Goal: Information Seeking & Learning: Learn about a topic

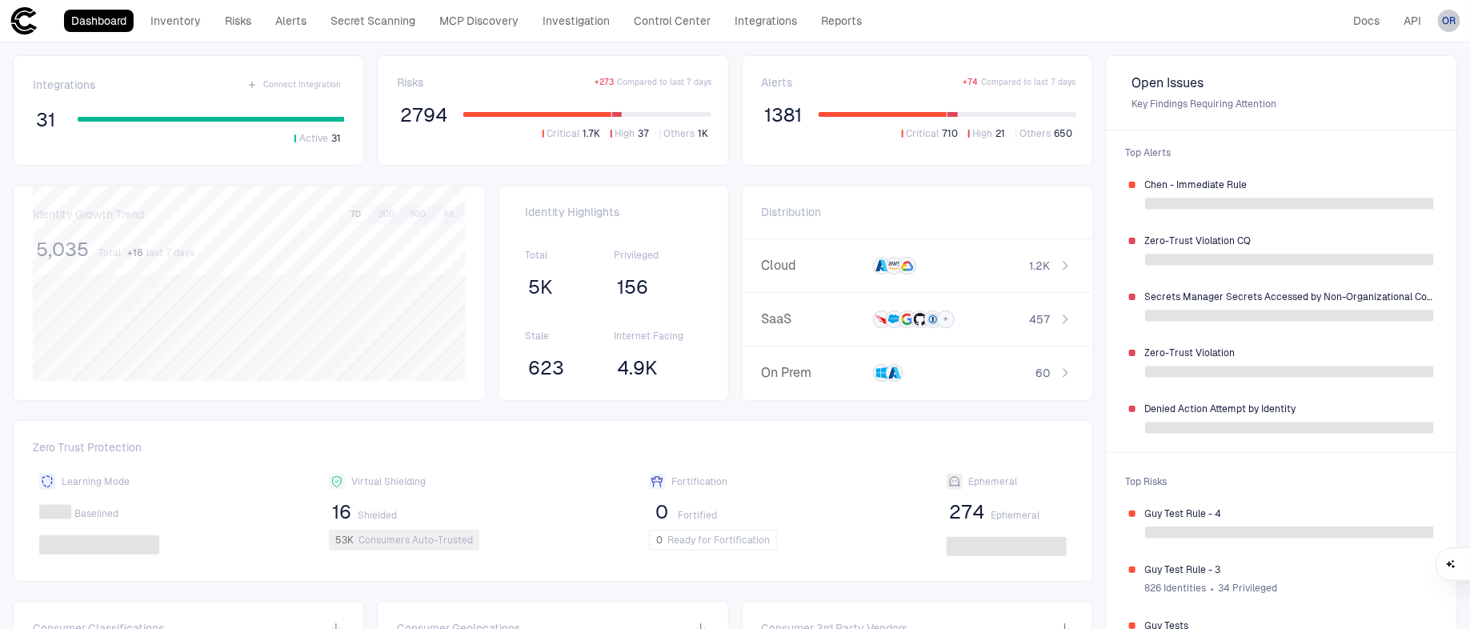
click at [1446, 26] on span "OR" at bounding box center [1450, 20] width 14 height 13
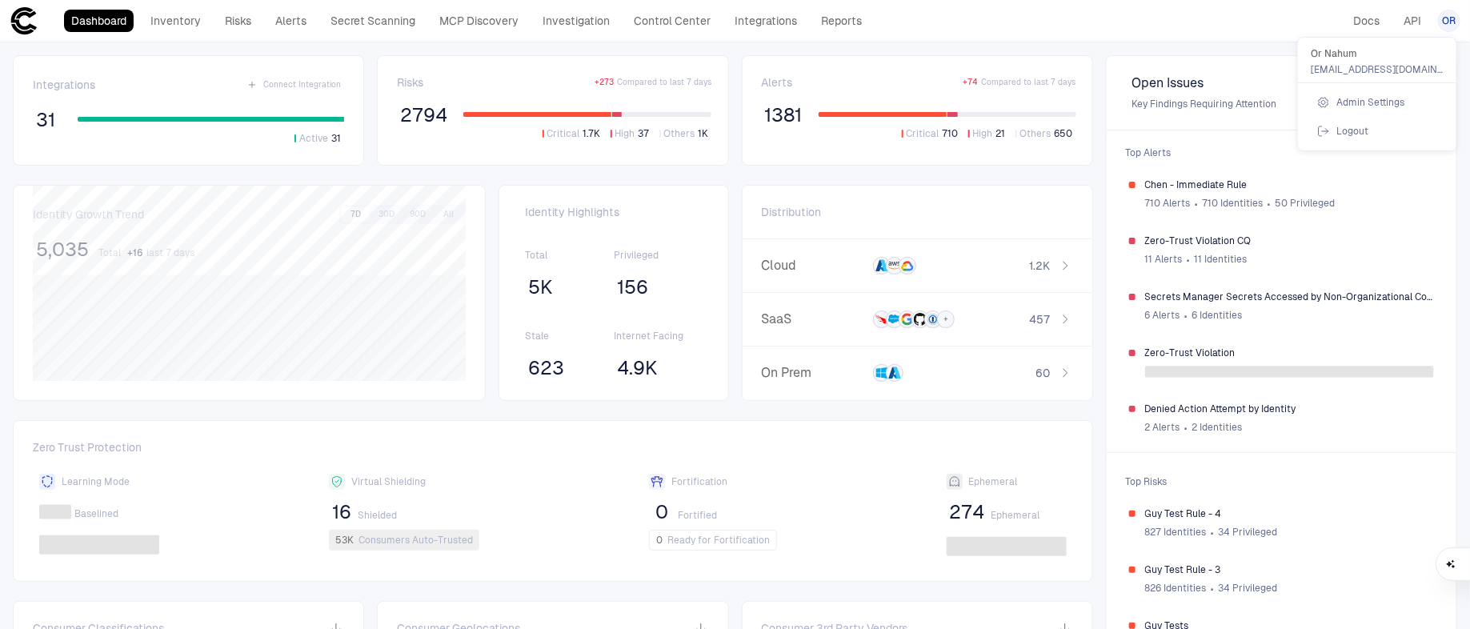
click at [1388, 126] on li "Logout" at bounding box center [1377, 131] width 146 height 26
click at [154, 28] on link "Inventory" at bounding box center [175, 21] width 65 height 22
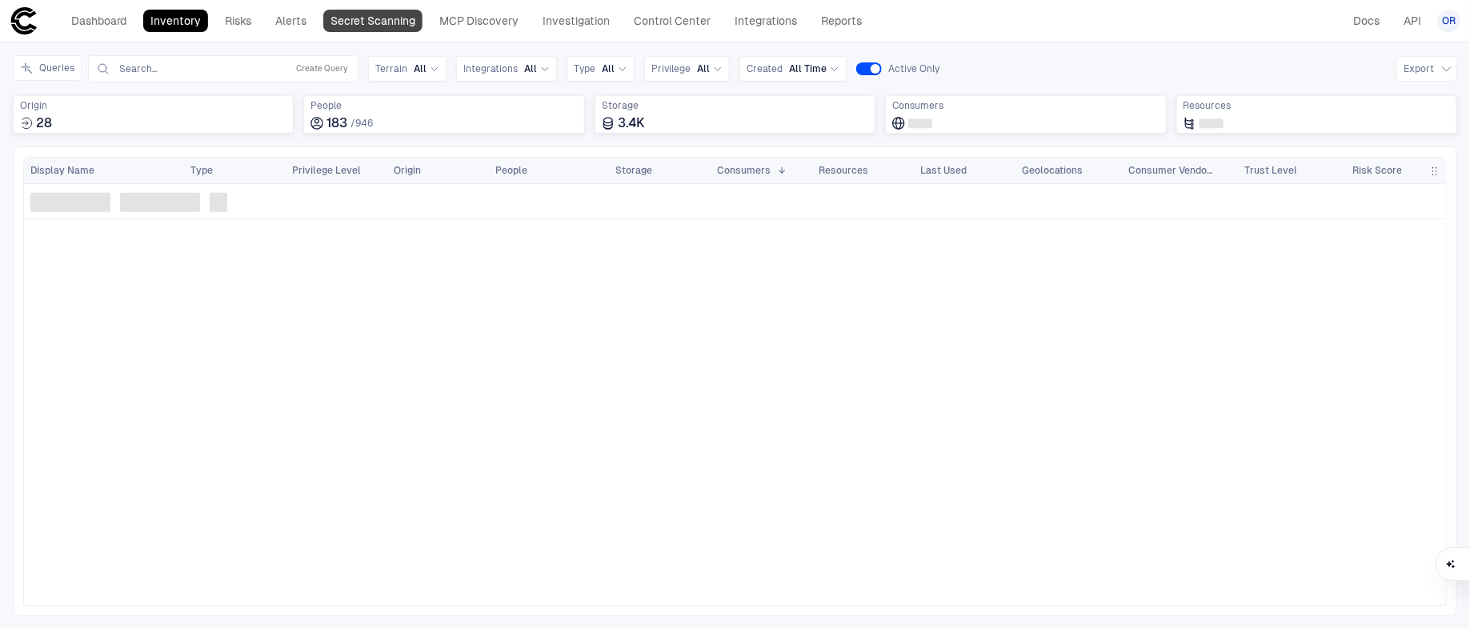
click at [388, 18] on link "Secret Scanning" at bounding box center [372, 21] width 99 height 22
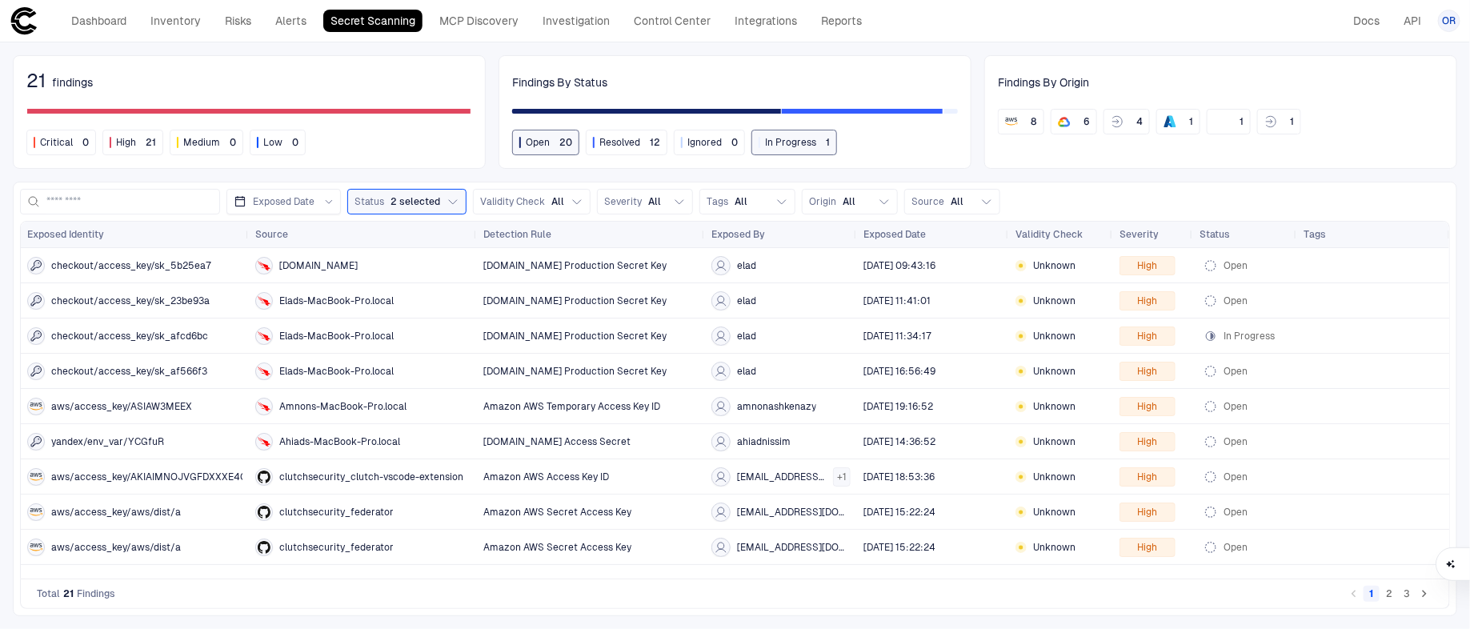
click at [1392, 591] on button "2" at bounding box center [1389, 594] width 16 height 16
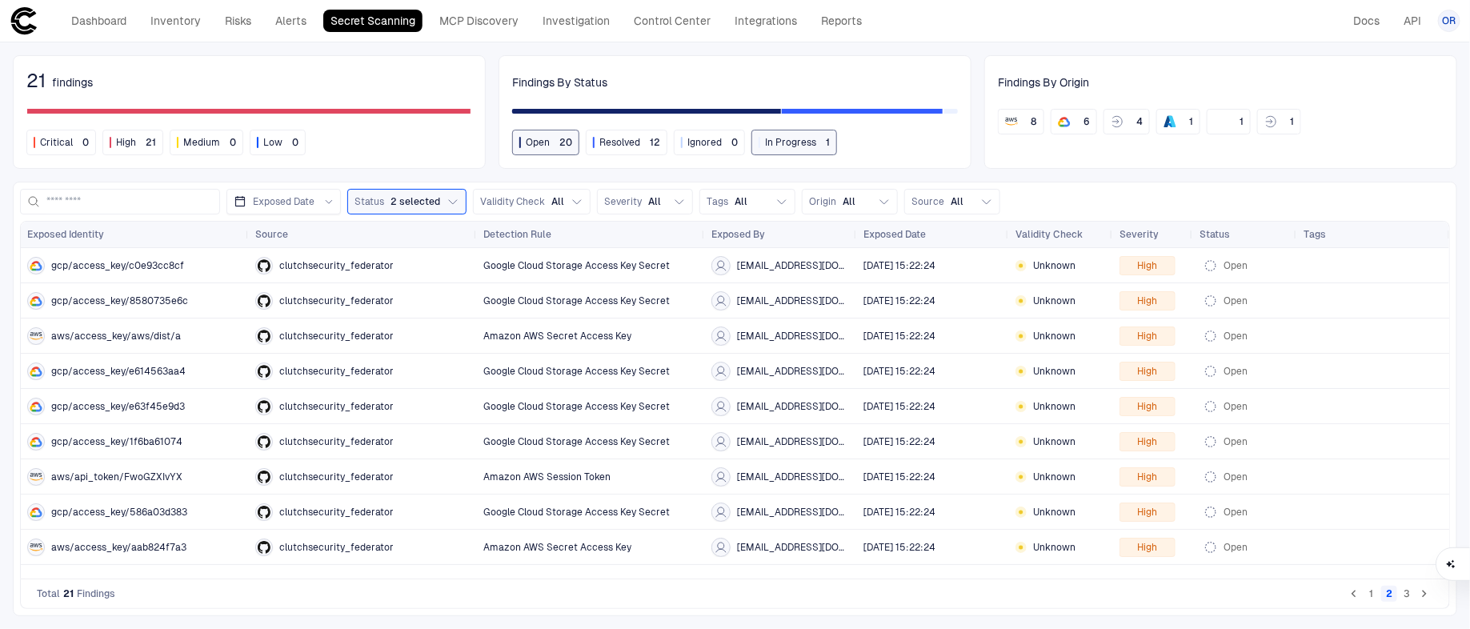
click at [1412, 593] on button "3" at bounding box center [1407, 594] width 16 height 16
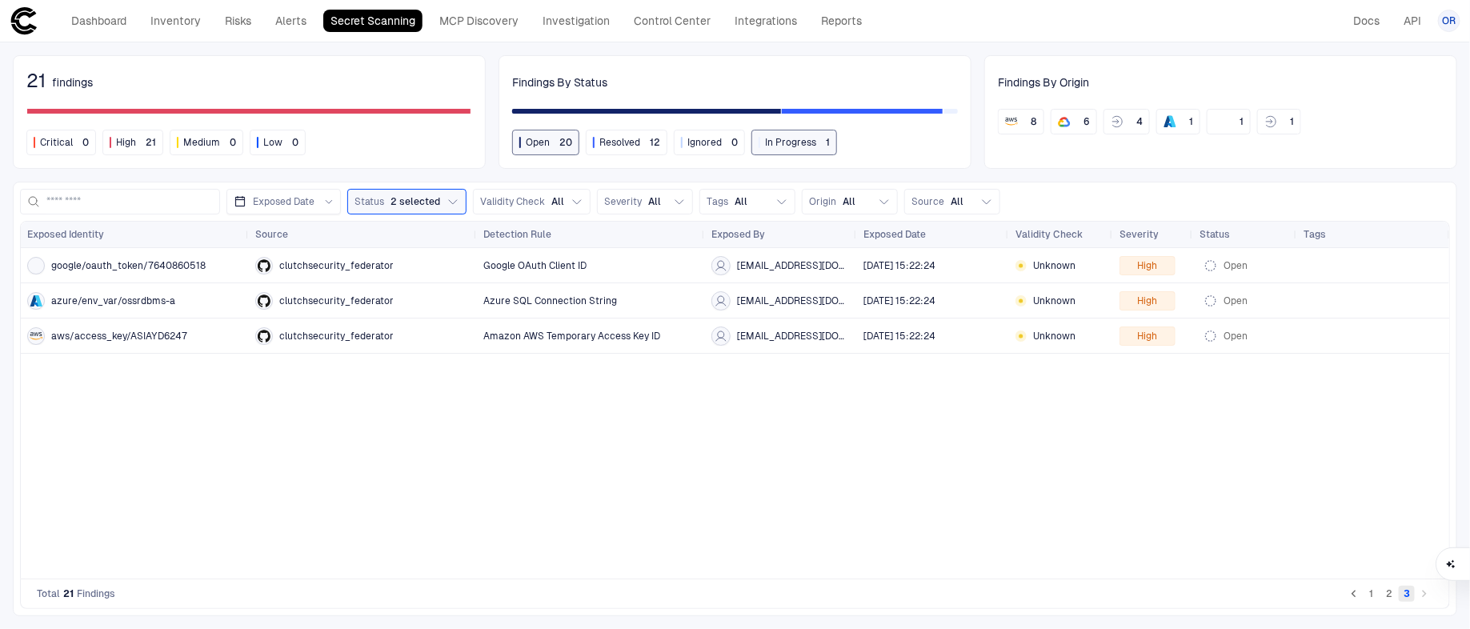
click at [1408, 599] on button "3" at bounding box center [1407, 594] width 16 height 16
click at [1384, 593] on button "2" at bounding box center [1389, 594] width 16 height 16
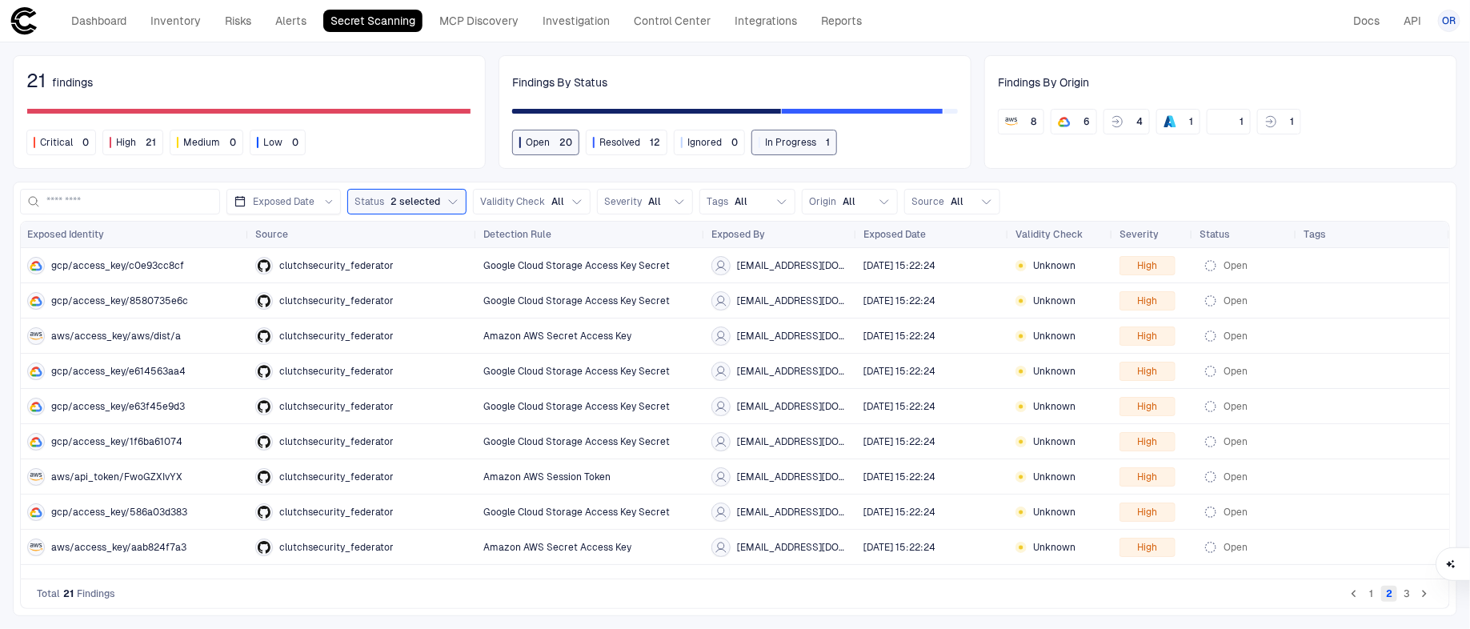
click at [1383, 593] on button "2" at bounding box center [1389, 594] width 16 height 16
click at [1376, 593] on button "1" at bounding box center [1372, 594] width 16 height 16
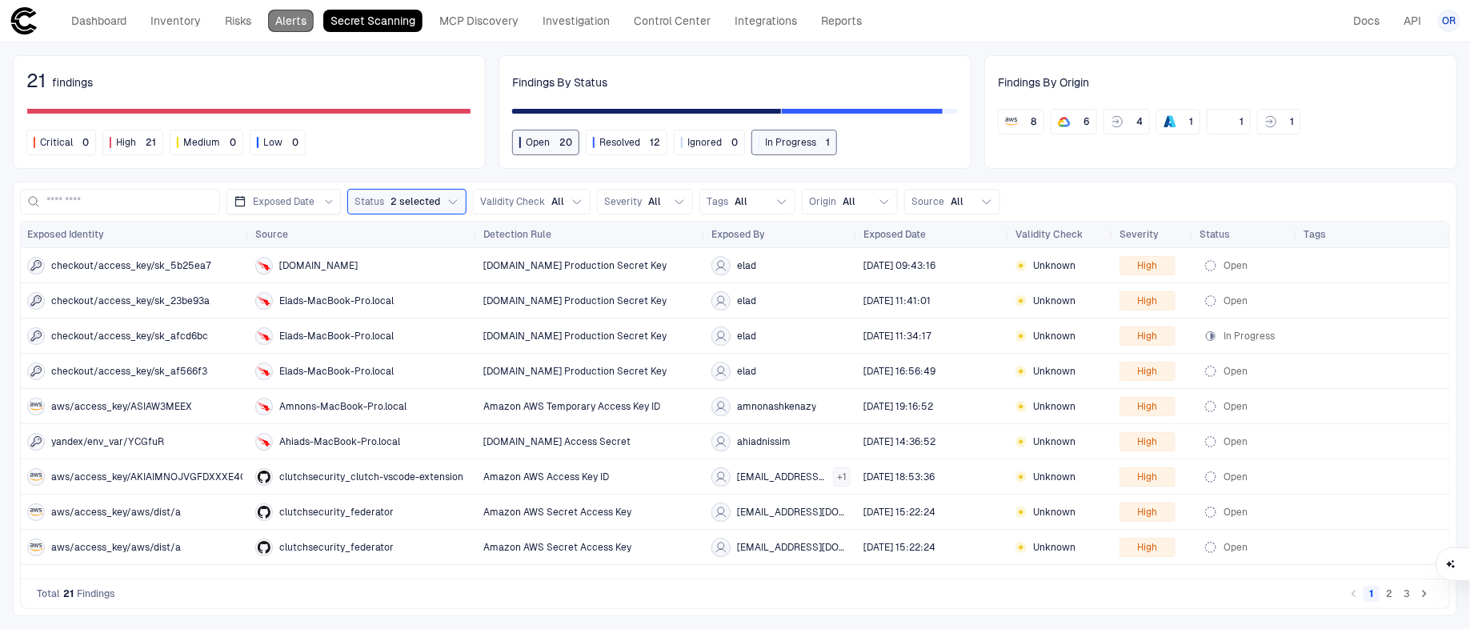
click at [273, 26] on link "Alerts" at bounding box center [291, 21] width 46 height 22
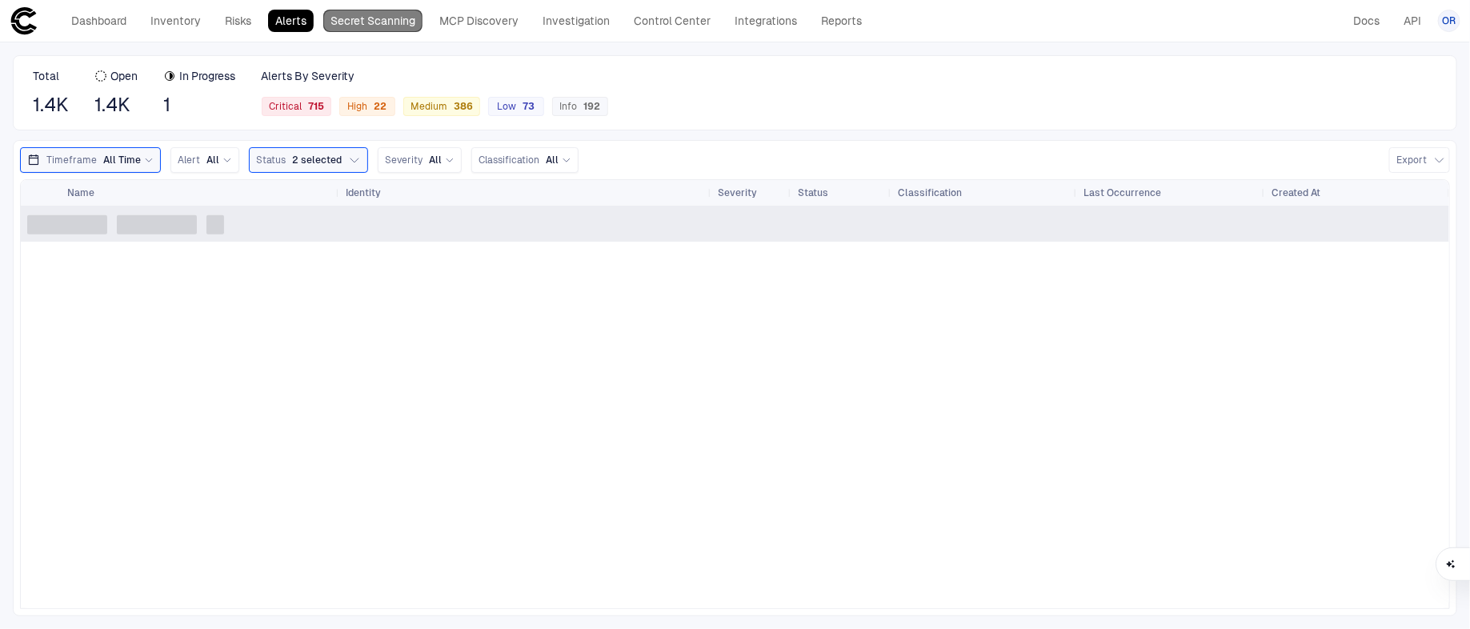
click at [398, 28] on link "Secret Scanning" at bounding box center [372, 21] width 99 height 22
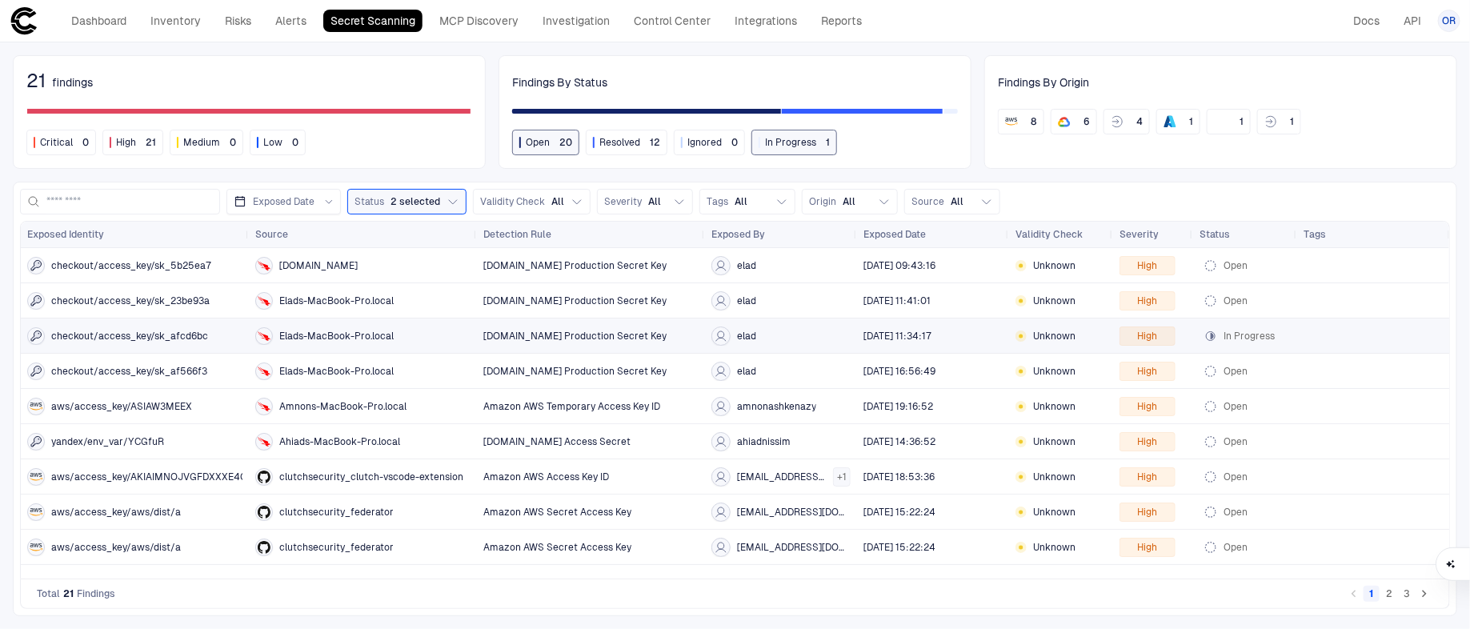
click at [403, 335] on div "Elads-MacBook-Pro.local" at bounding box center [362, 336] width 215 height 18
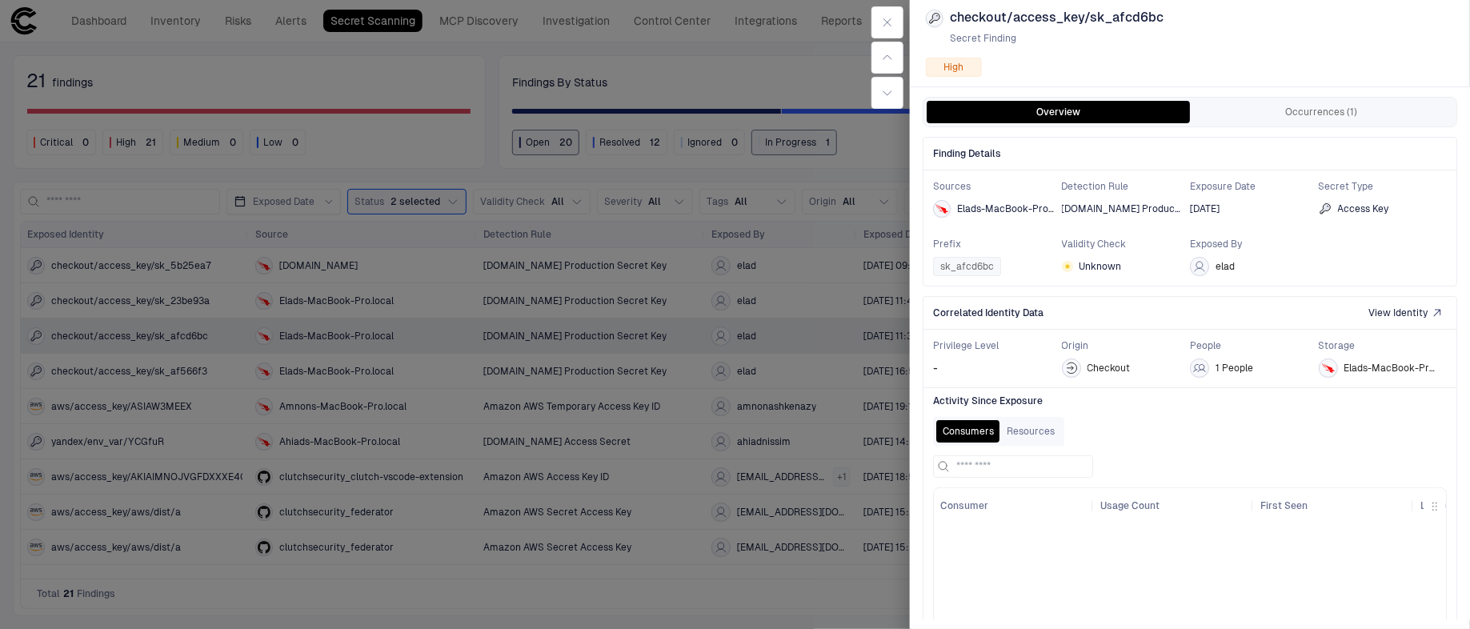
click at [1281, 131] on div "Finding Details Sources Elads-MacBook-Pro.local Detection Rule [DOMAIN_NAME] Pr…" at bounding box center [1190, 435] width 535 height 617
click at [1284, 114] on button "Occurrences (1)" at bounding box center [1321, 112] width 263 height 22
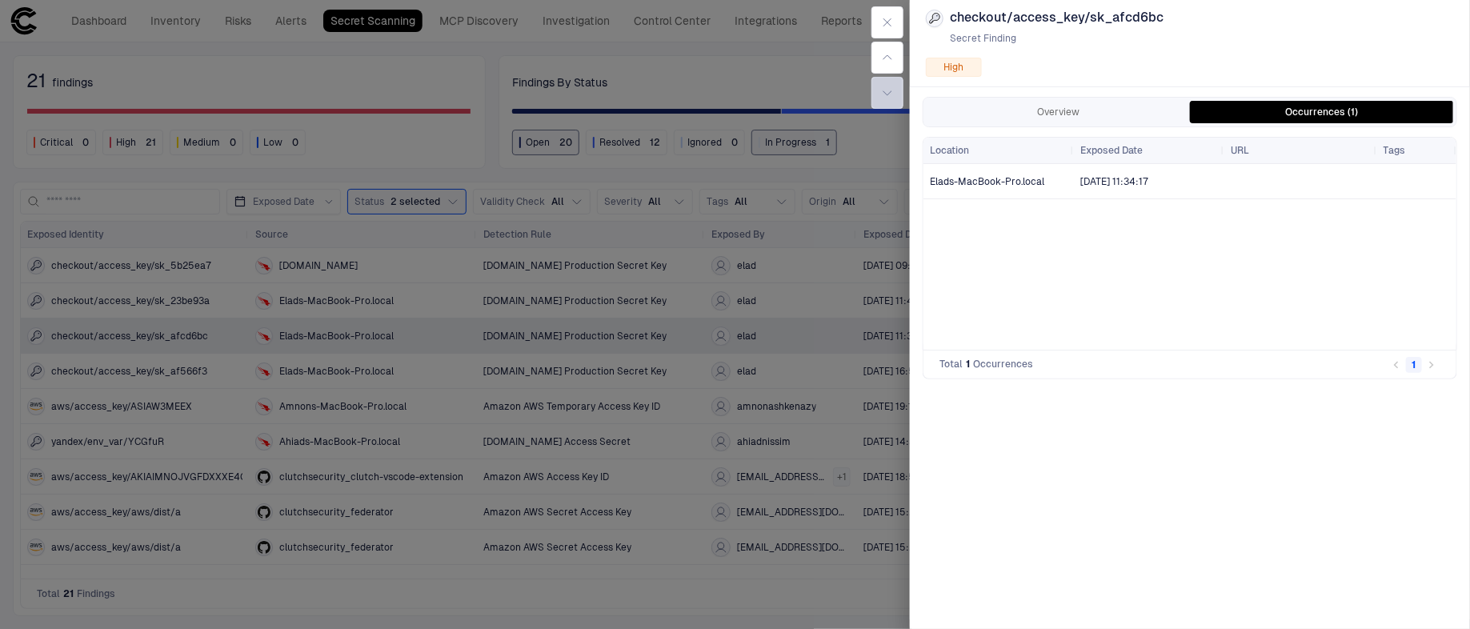
click at [892, 89] on icon "button" at bounding box center [887, 92] width 13 height 13
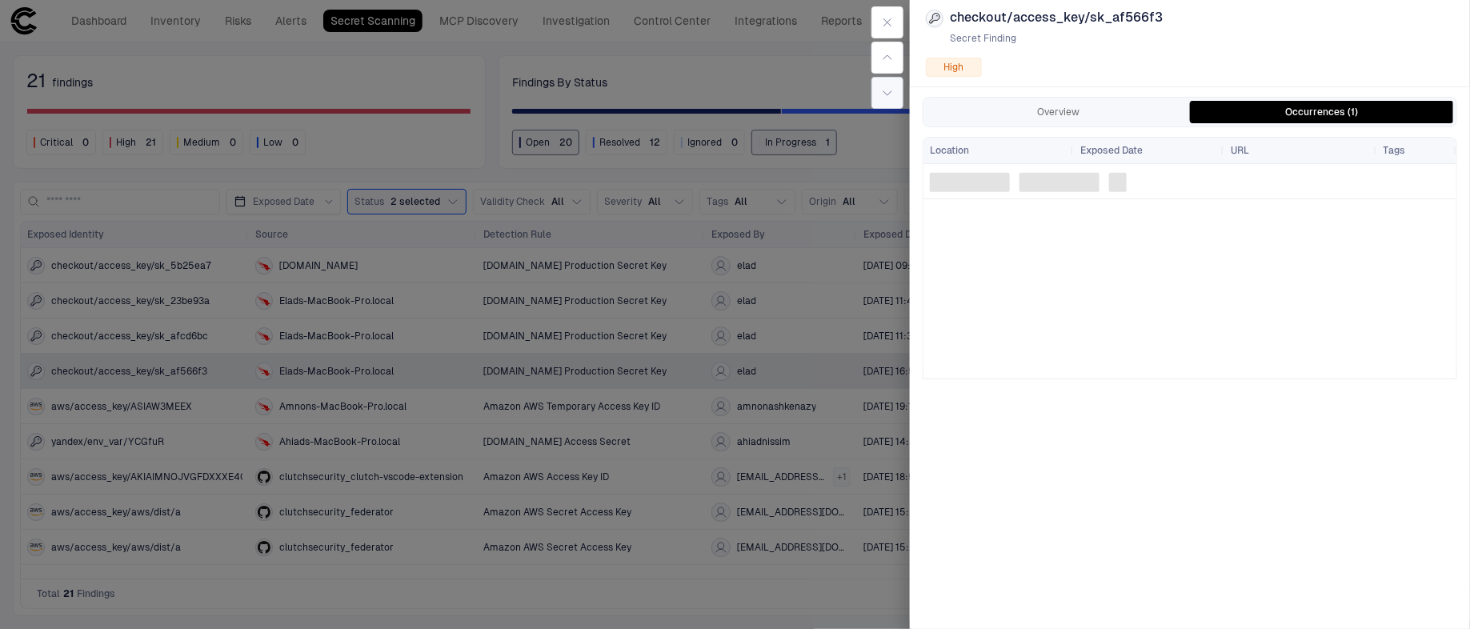
click at [892, 89] on icon "button" at bounding box center [887, 92] width 13 height 13
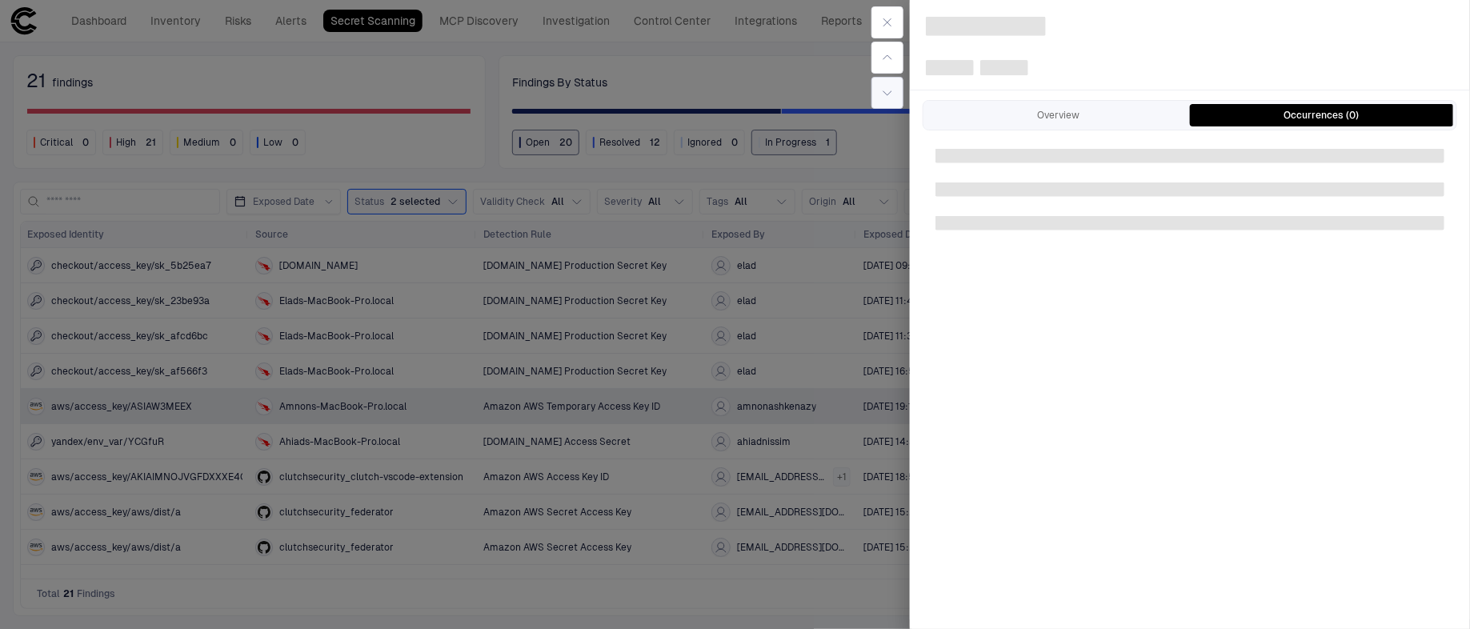
click at [892, 89] on icon "button" at bounding box center [887, 92] width 13 height 13
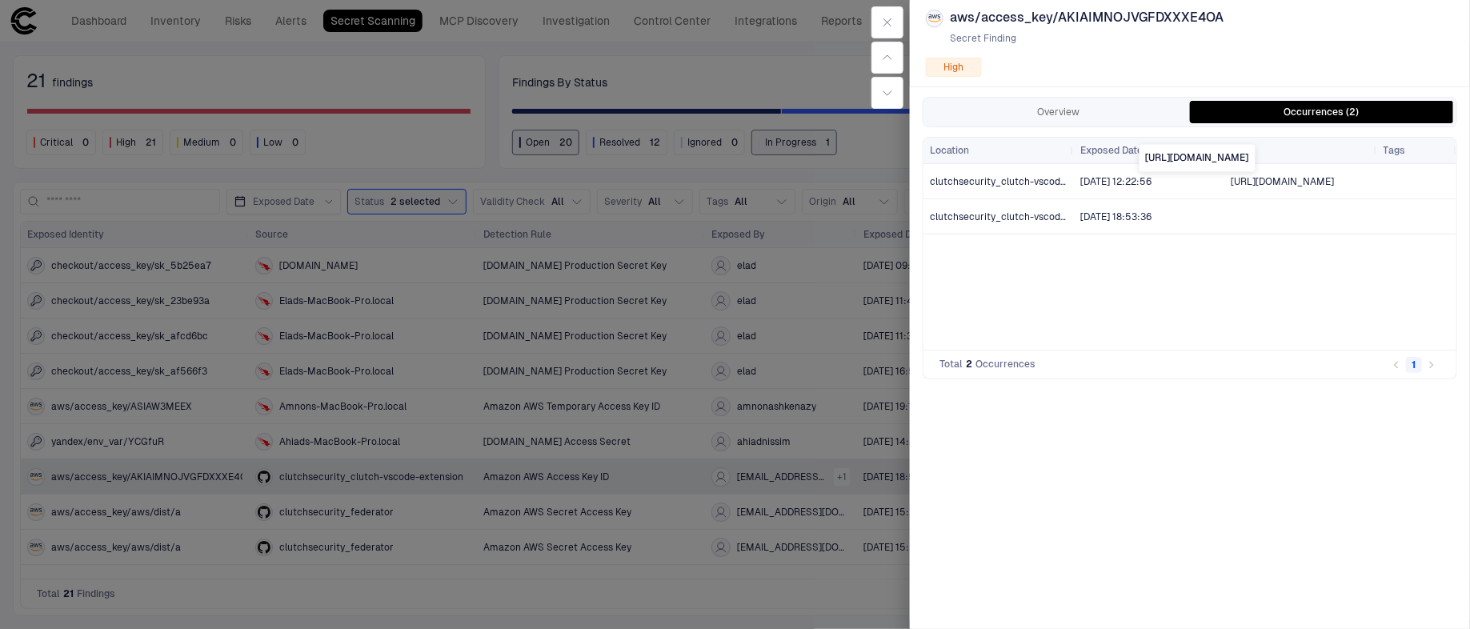
click at [1322, 178] on span "[URL][DOMAIN_NAME]" at bounding box center [1282, 181] width 103 height 11
click at [1369, 142] on div "URL" at bounding box center [1301, 151] width 140 height 26
click at [764, 373] on div at bounding box center [735, 314] width 1470 height 629
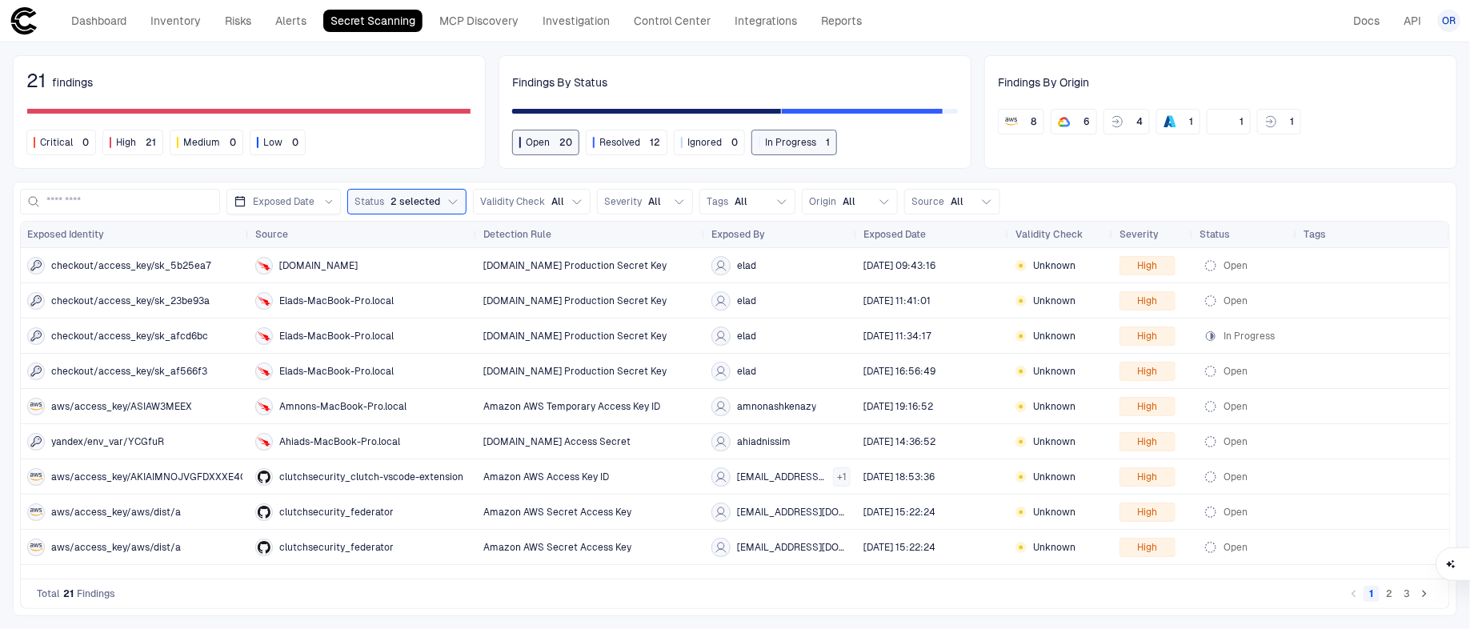
click at [666, 33] on div "Dashboard Inventory Risks Alerts Secret Scanning MCP Discovery Investigation Co…" at bounding box center [439, 20] width 859 height 29
click at [734, 23] on link "Integrations" at bounding box center [765, 21] width 77 height 22
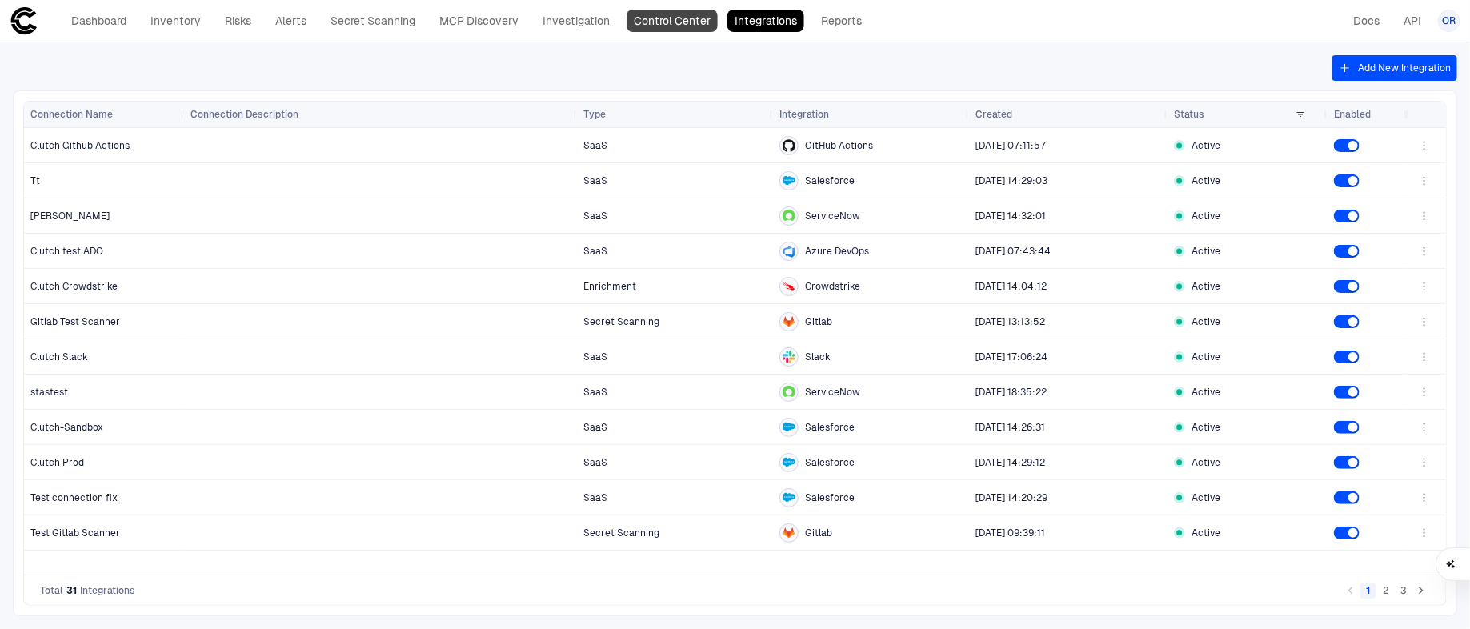
click at [683, 20] on link "Control Center" at bounding box center [672, 21] width 91 height 22
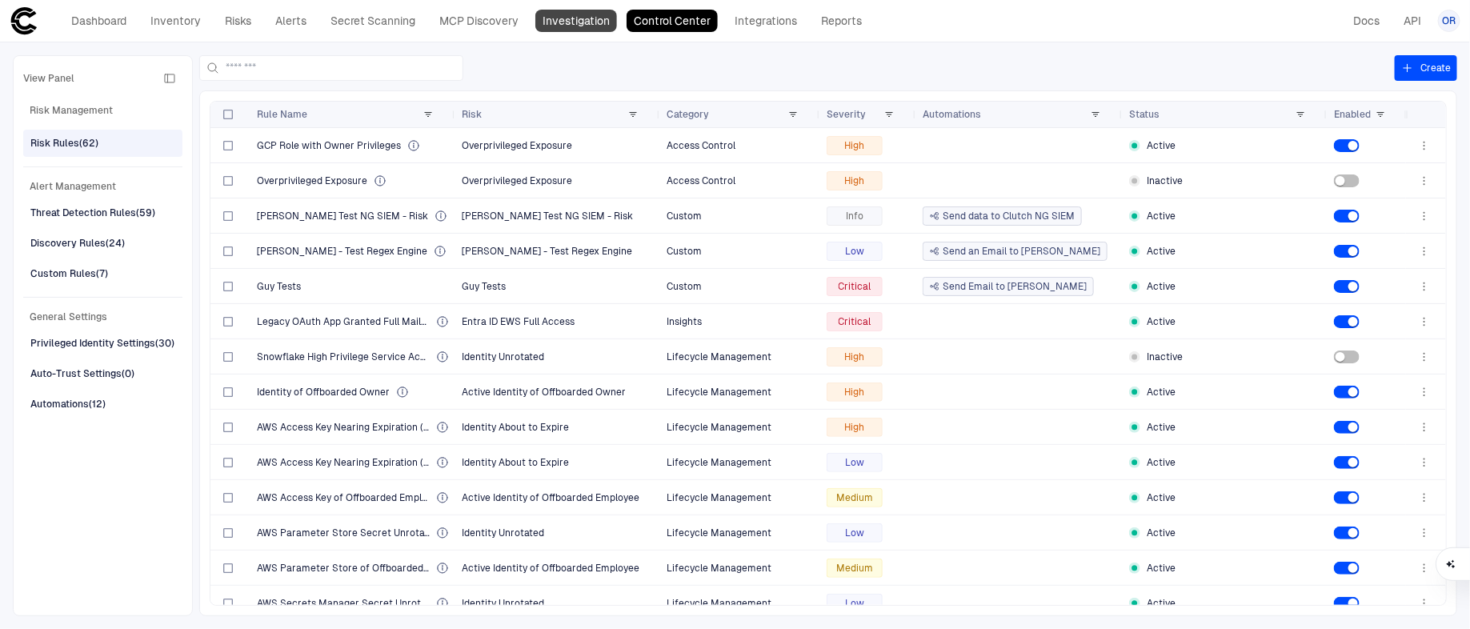
click at [591, 13] on link "Investigation" at bounding box center [576, 21] width 82 height 22
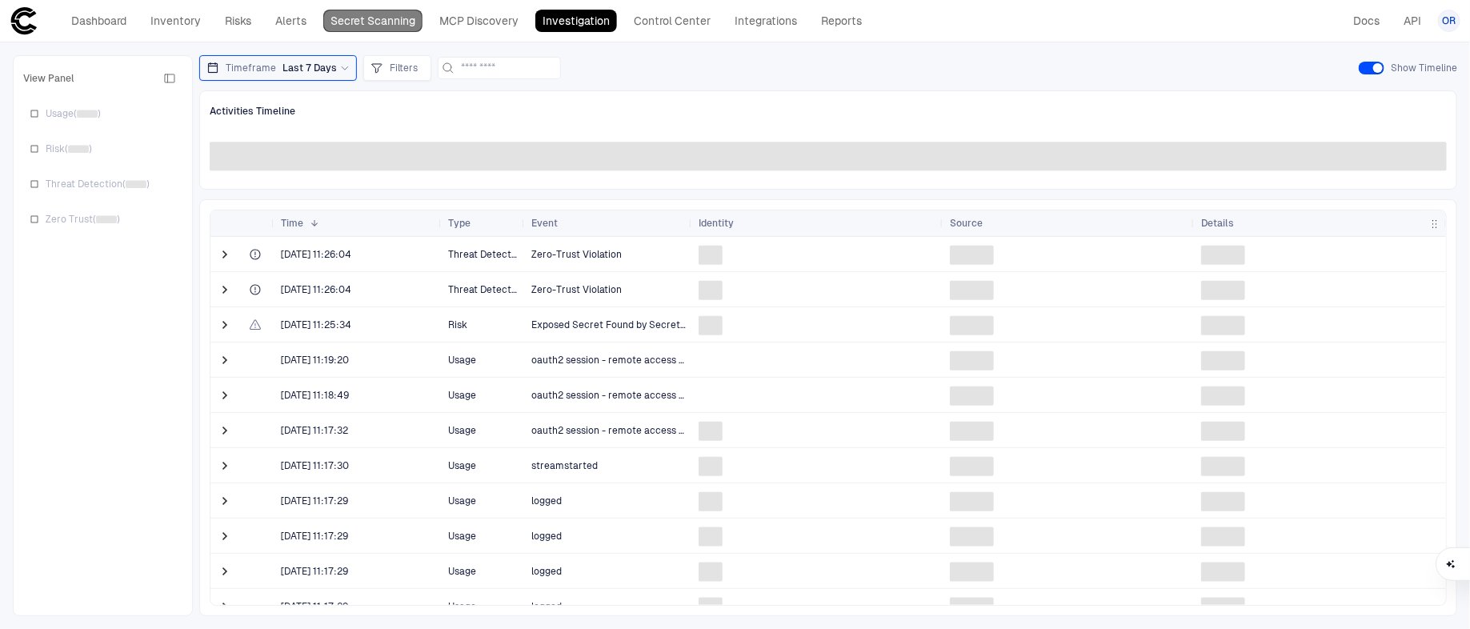
click at [337, 22] on link "Secret Scanning" at bounding box center [372, 21] width 99 height 22
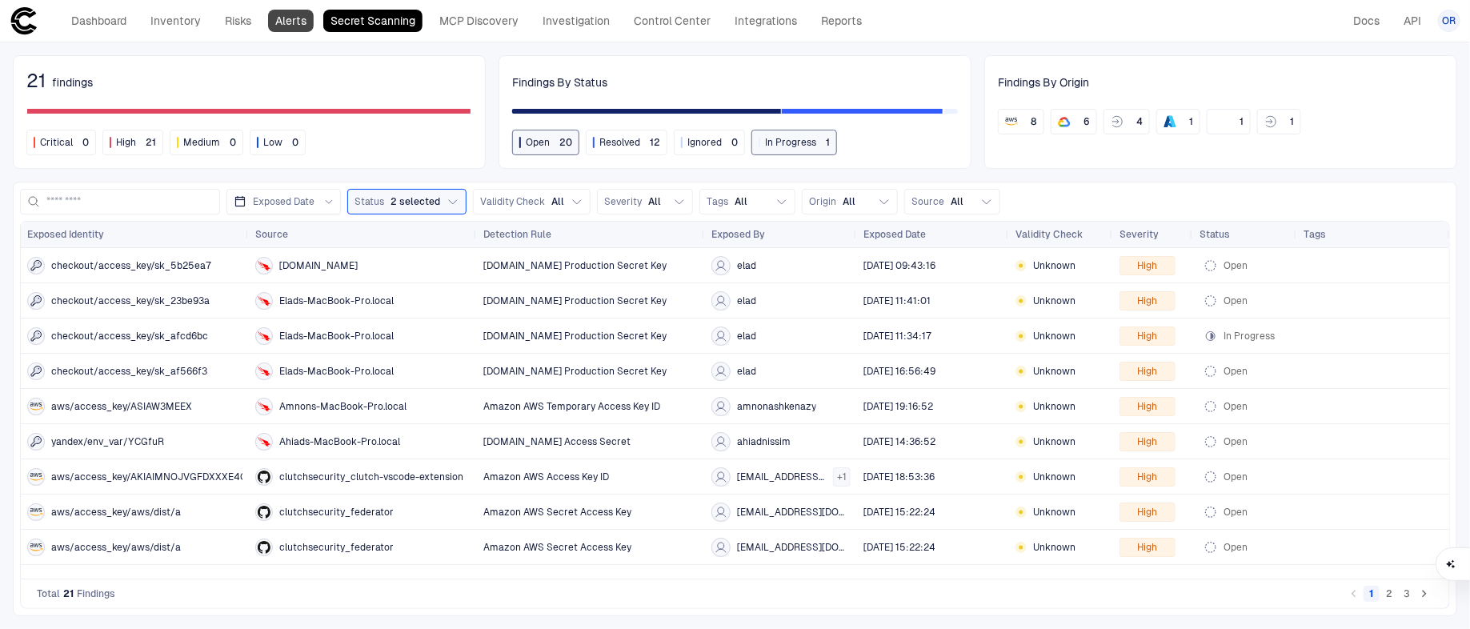
click at [289, 12] on link "Alerts" at bounding box center [291, 21] width 46 height 22
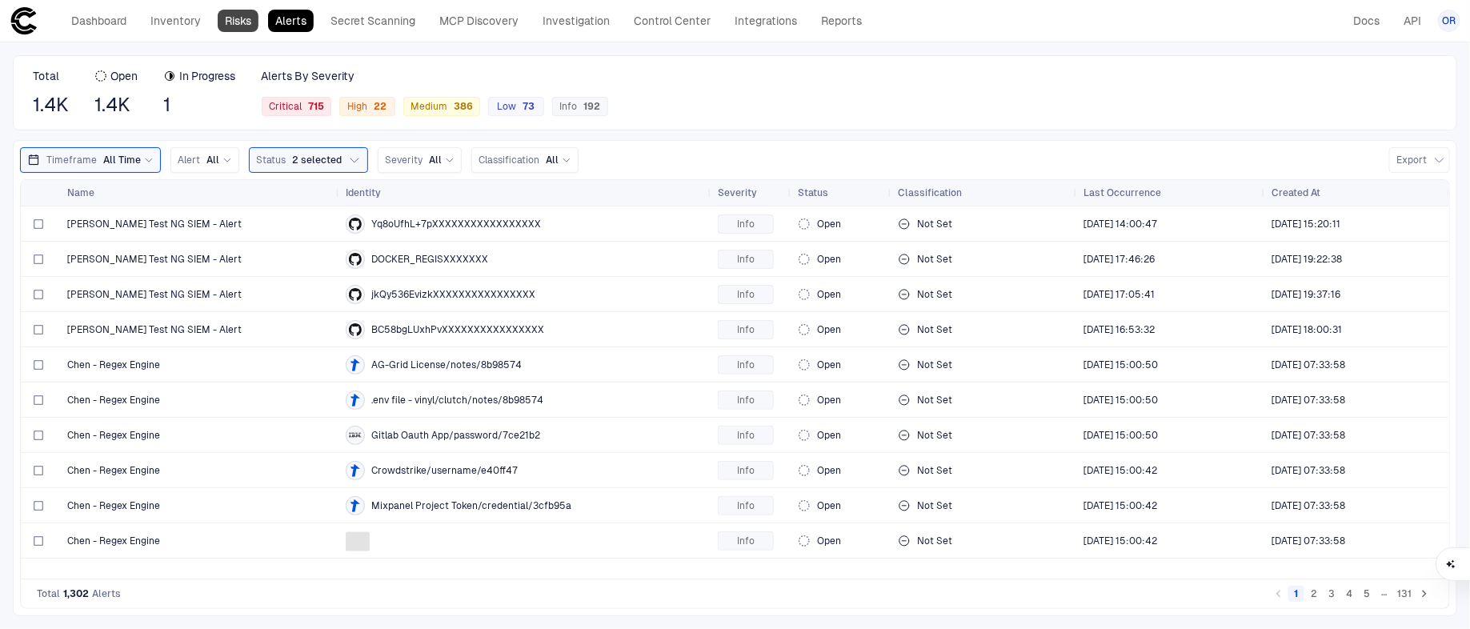
click at [258, 14] on div "Dashboard Inventory Risks Alerts Secret Scanning MCP Discovery Investigation Co…" at bounding box center [466, 21] width 805 height 22
click at [257, 14] on link "Risks" at bounding box center [238, 21] width 41 height 22
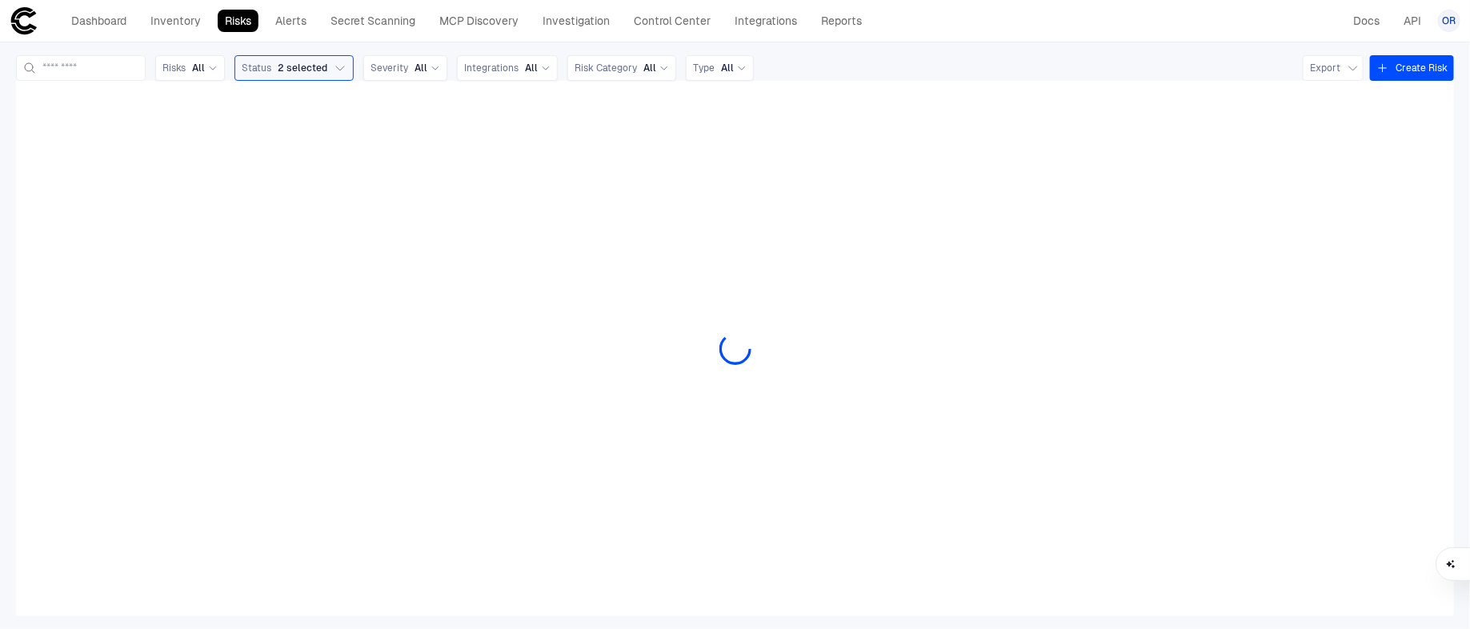
click at [318, 15] on div "Dashboard Inventory Risks Alerts Secret Scanning MCP Discovery Investigation Co…" at bounding box center [466, 21] width 805 height 22
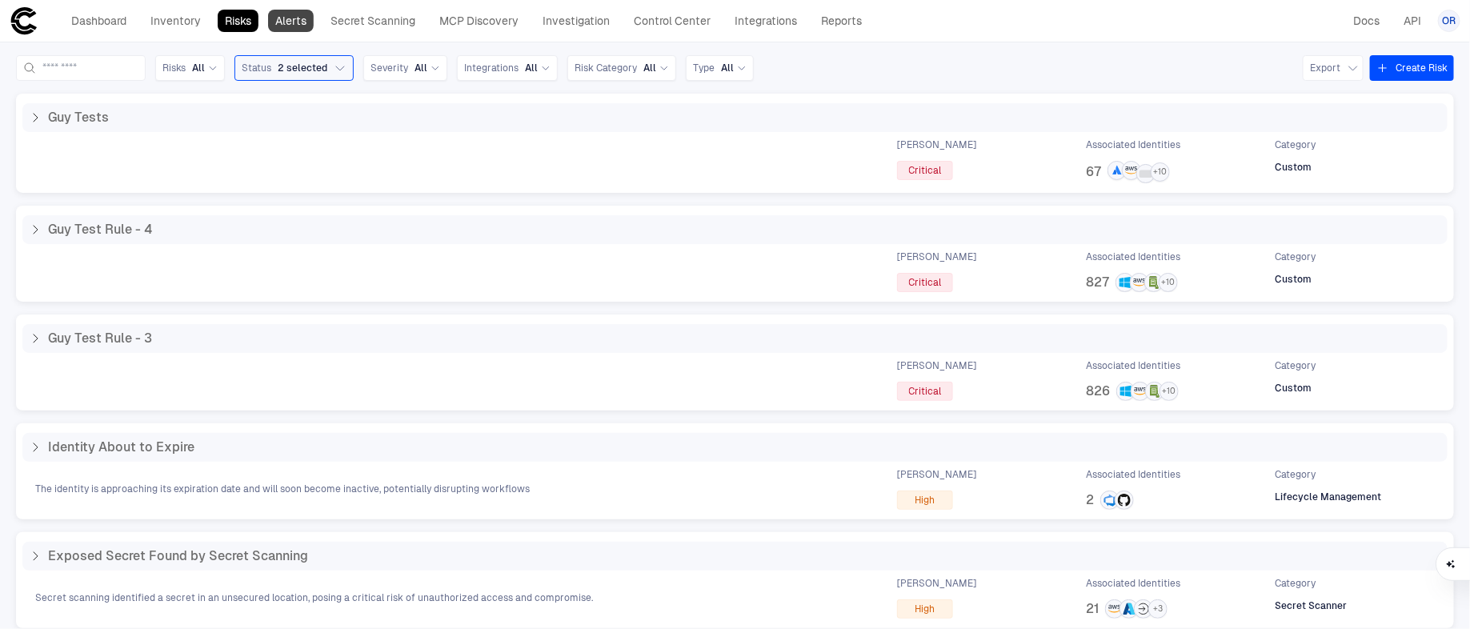
click at [300, 19] on link "Alerts" at bounding box center [291, 21] width 46 height 22
